Goal: Navigation & Orientation: Find specific page/section

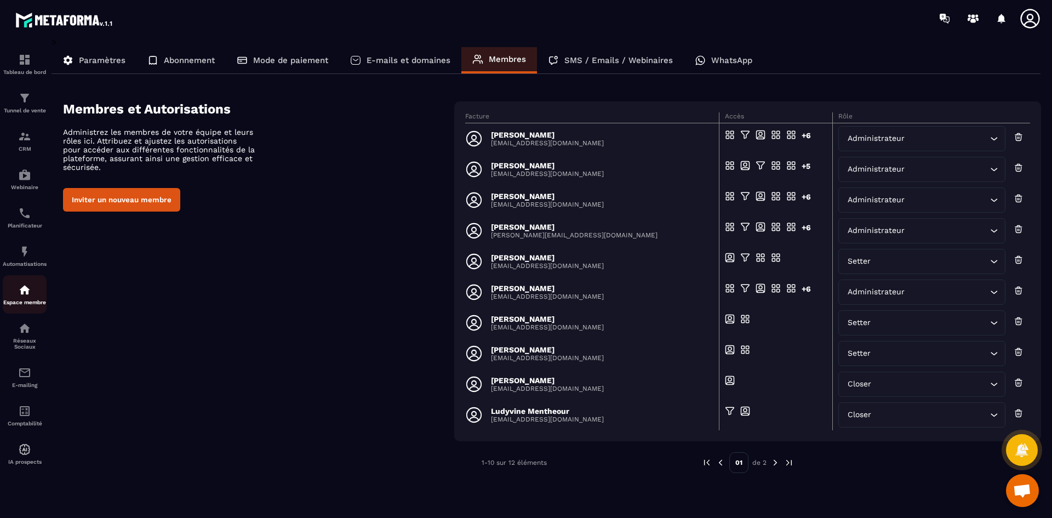
scroll to position [3168, 0]
click at [31, 290] on div "Espace membre" at bounding box center [25, 294] width 44 height 22
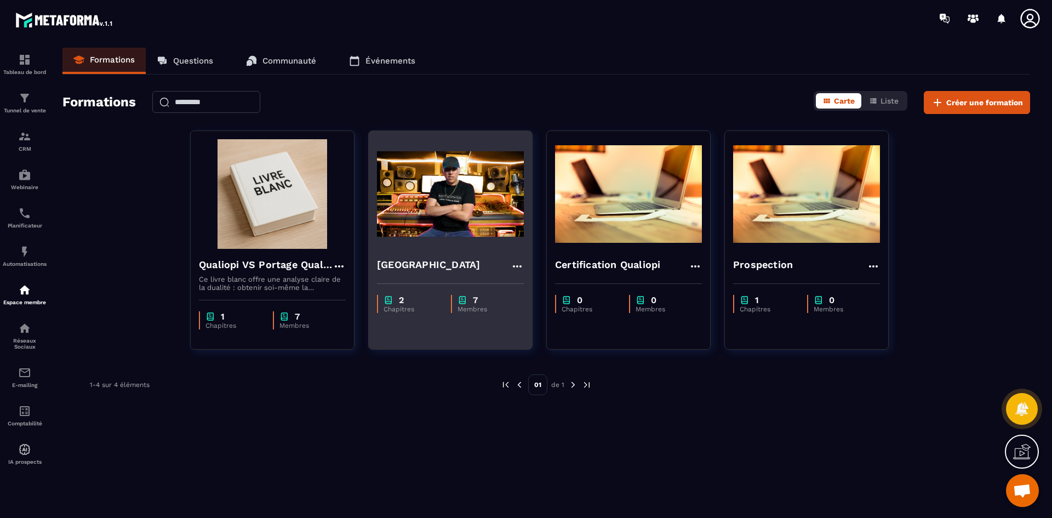
click at [436, 176] on img at bounding box center [450, 194] width 147 height 110
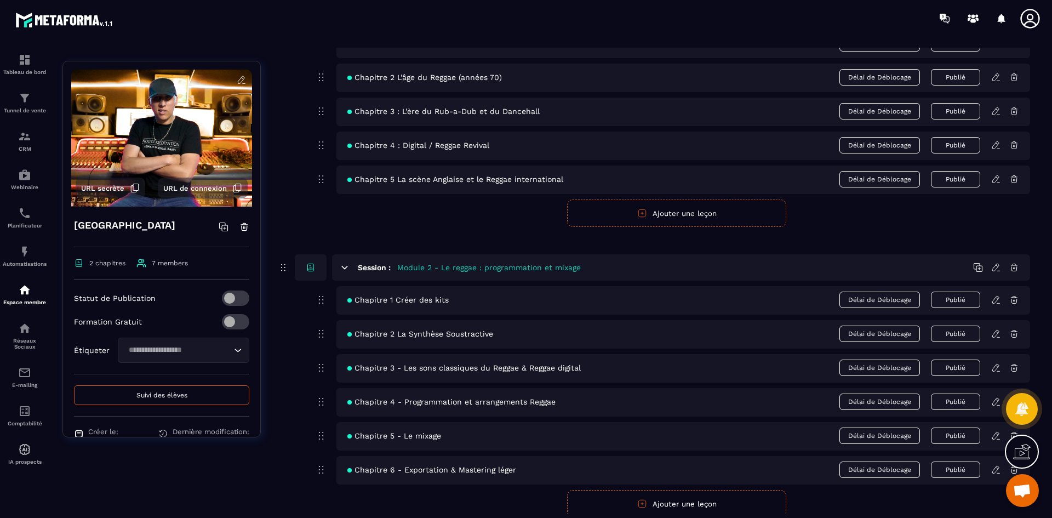
scroll to position [216, 0]
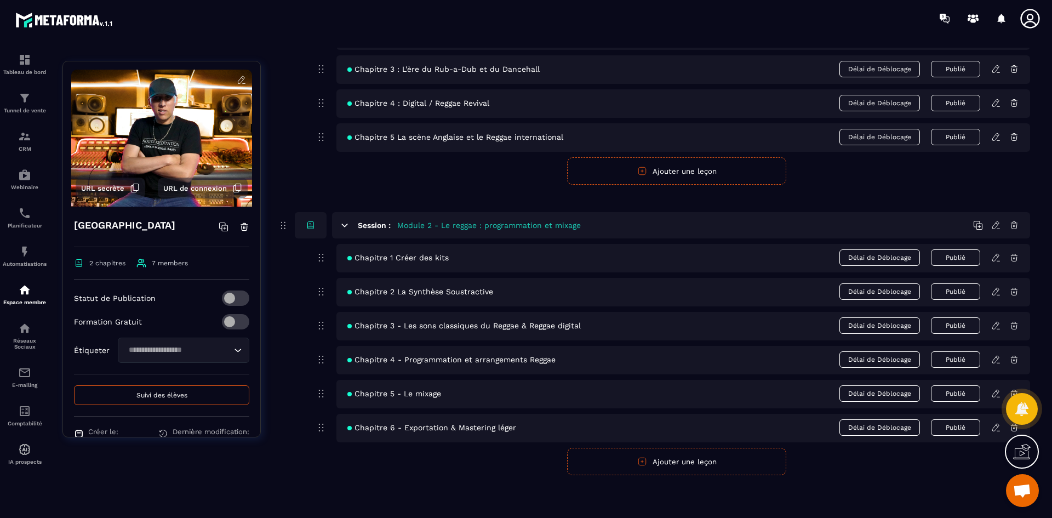
click at [150, 395] on span "Suivi des élèves" at bounding box center [161, 395] width 51 height 8
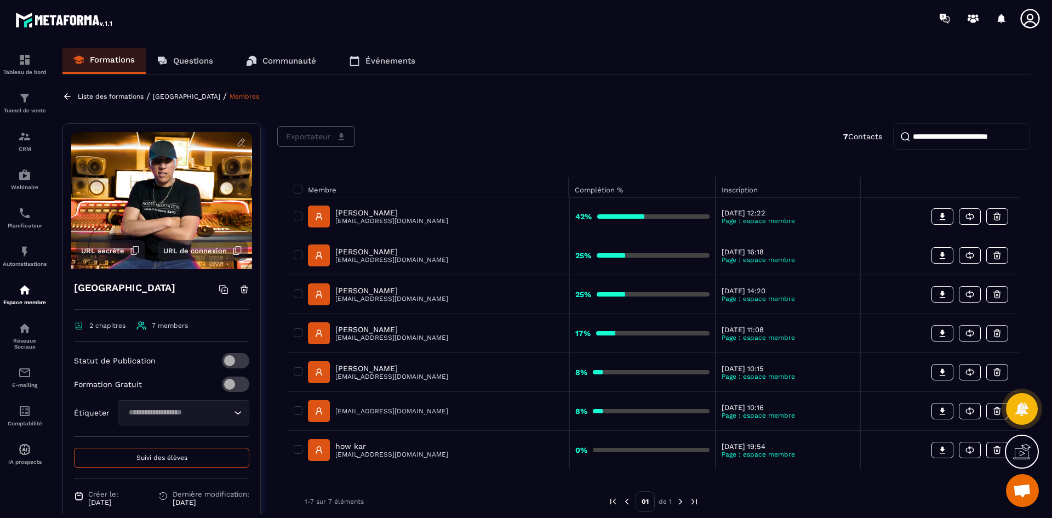
click at [138, 94] on p "Liste des formations" at bounding box center [111, 97] width 66 height 8
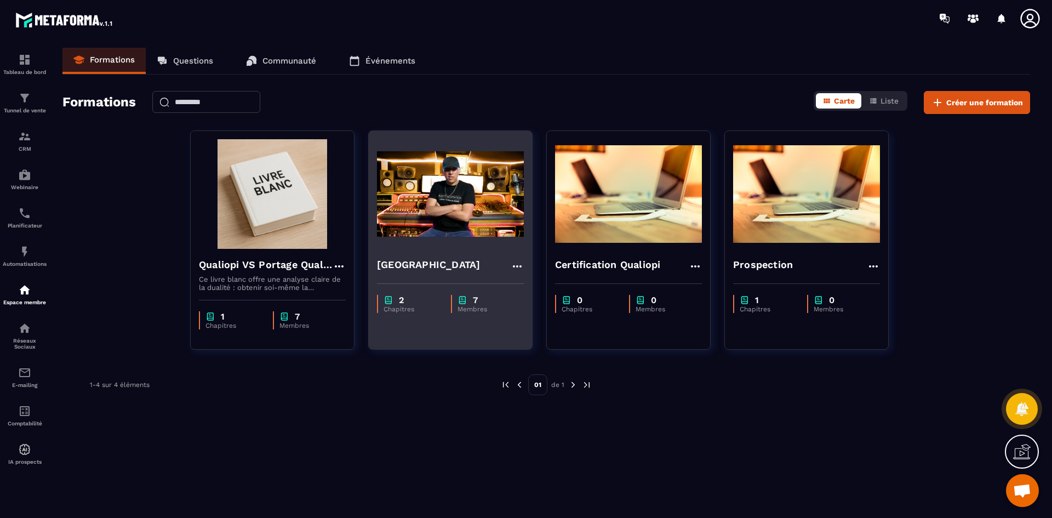
click at [447, 258] on h4 "[GEOGRAPHIC_DATA]" at bounding box center [428, 264] width 103 height 15
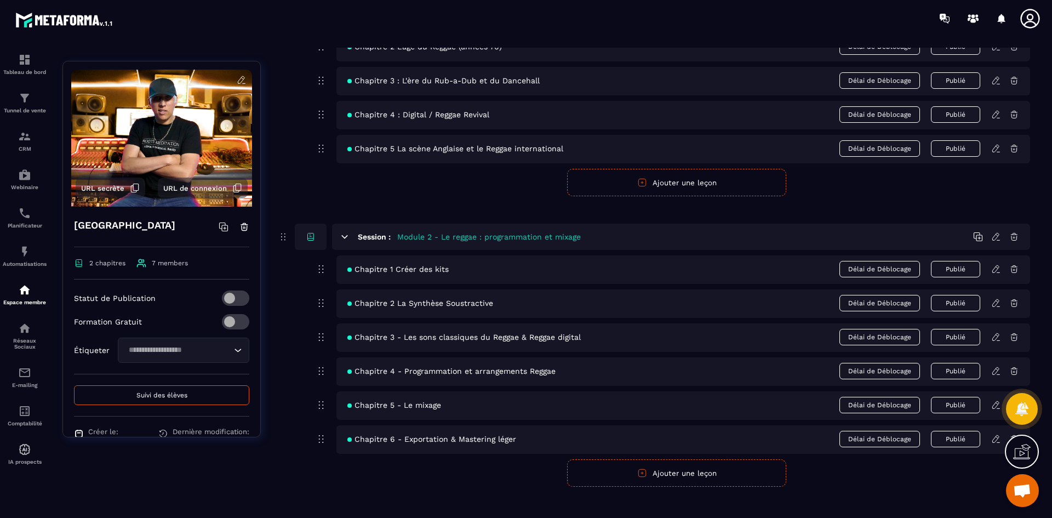
scroll to position [216, 0]
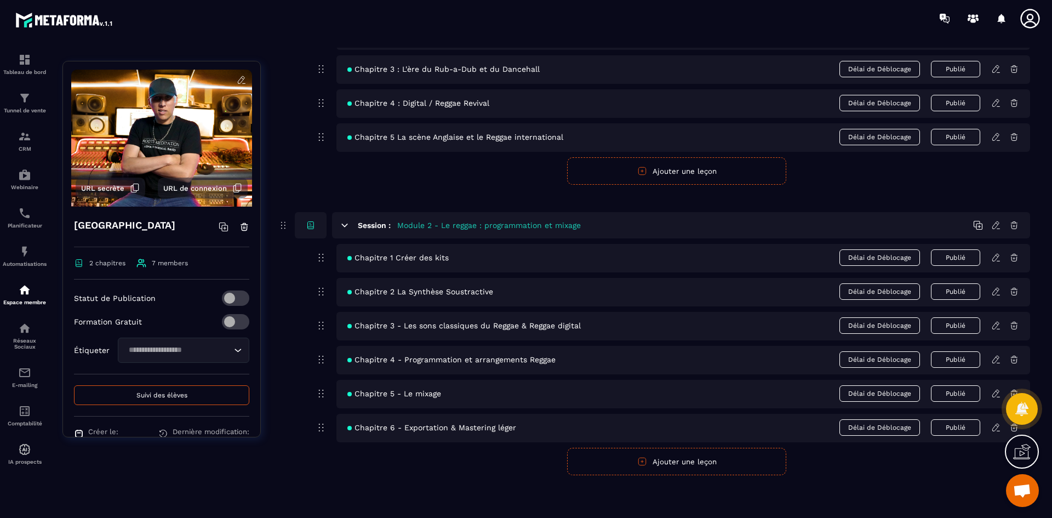
click at [992, 324] on icon at bounding box center [996, 326] width 10 height 10
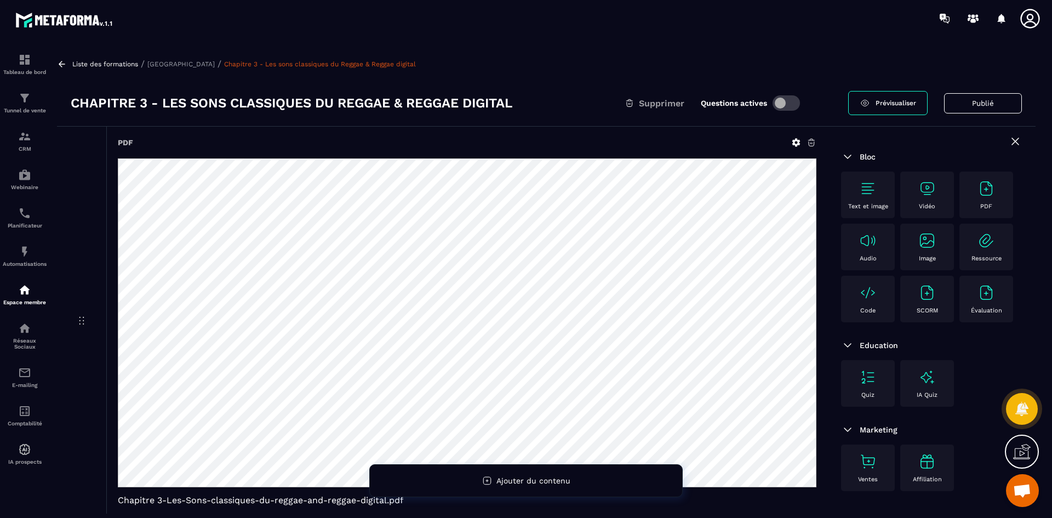
click at [198, 60] on p "[GEOGRAPHIC_DATA]" at bounding box center [180, 64] width 67 height 8
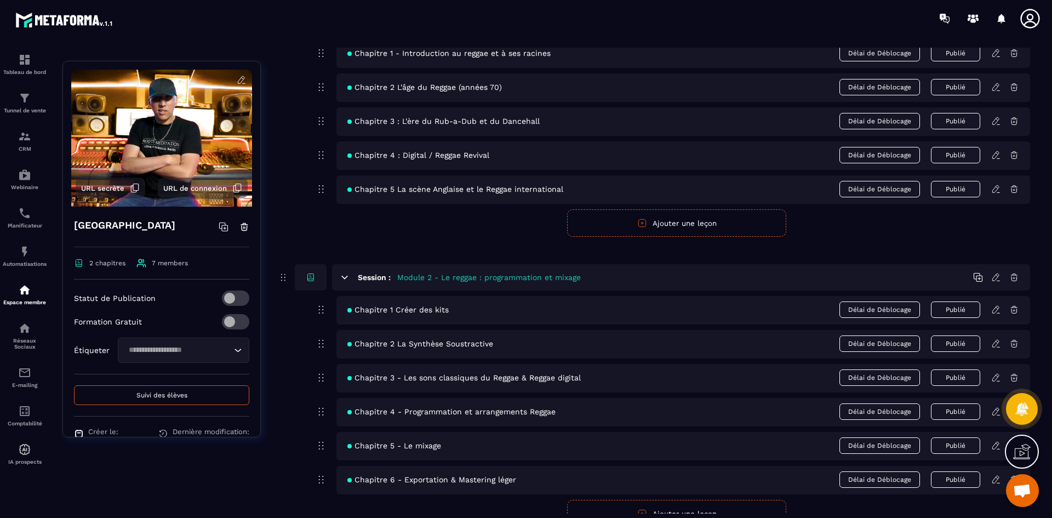
scroll to position [216, 0]
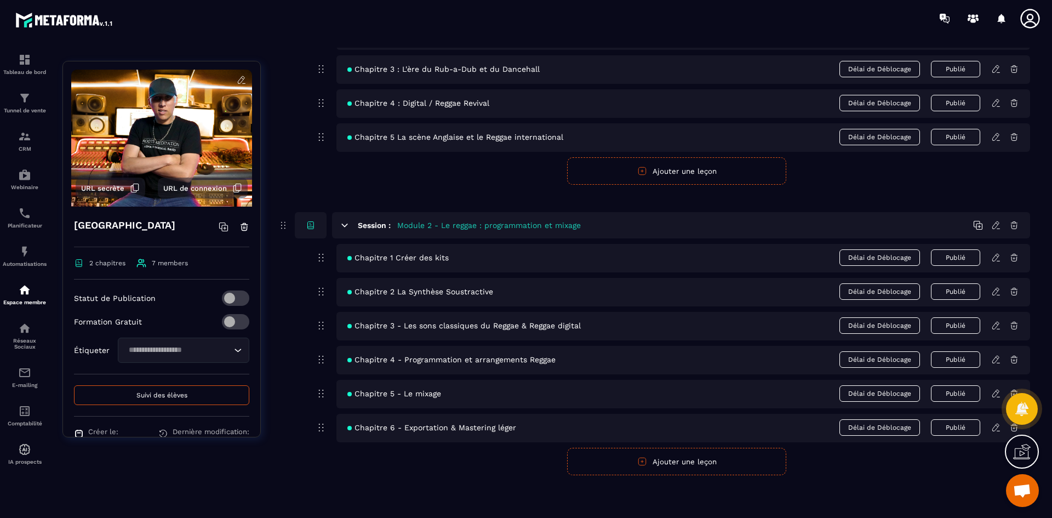
click at [996, 360] on icon at bounding box center [996, 360] width 10 height 10
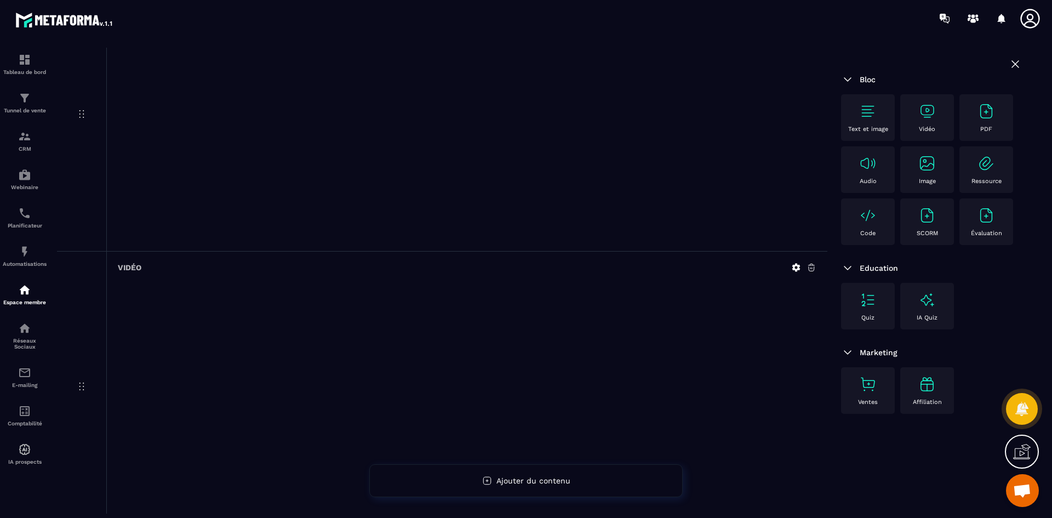
scroll to position [756, 0]
